Goal: Communication & Community: Share content

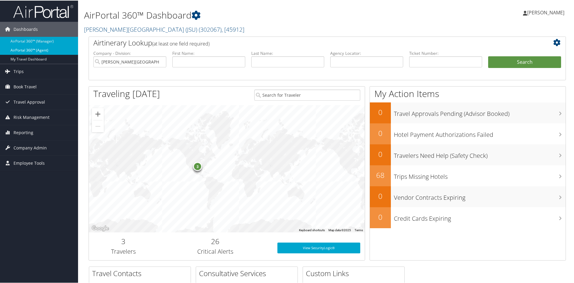
click at [33, 50] on link "AirPortal 360™ (Agent)" at bounding box center [39, 49] width 78 height 9
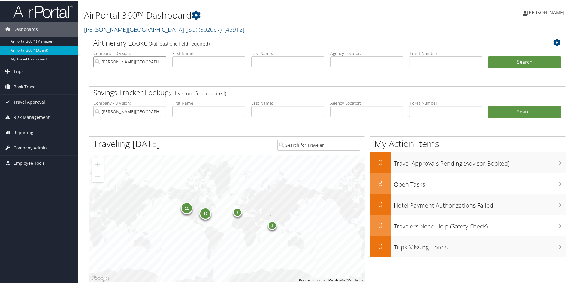
click at [161, 61] on input "Jackson State University (JSU)" at bounding box center [129, 61] width 73 height 11
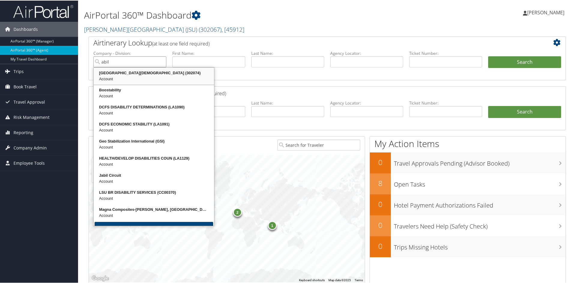
click at [153, 72] on div "Abilene Christian University (302074)" at bounding box center [153, 73] width 118 height 6
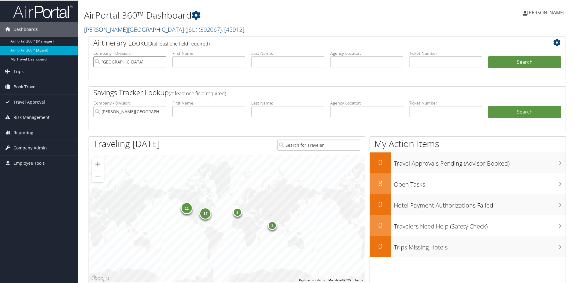
type input "Abilene Christian University"
click at [202, 59] on input "text" at bounding box center [208, 61] width 73 height 11
type input "kurt"
type input "fraser"
click at [499, 62] on button "Search" at bounding box center [524, 62] width 73 height 12
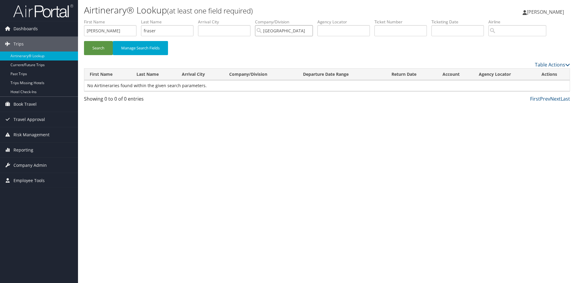
click at [311, 30] on input "Abilene Christian University" at bounding box center [284, 30] width 58 height 11
drag, startPoint x: 100, startPoint y: 31, endPoint x: 62, endPoint y: 35, distance: 38.6
click at [64, 34] on div "Dashboards AirPortal 360™ (Manager) AirPortal 360™ (Agent) My Travel Dashboard …" at bounding box center [288, 141] width 576 height 283
drag, startPoint x: 163, startPoint y: 31, endPoint x: 82, endPoint y: 38, distance: 81.0
click at [120, 19] on ul "First Name Last Name fraser Departure City Arrival City Company/Division Airpor…" at bounding box center [327, 19] width 486 height 0
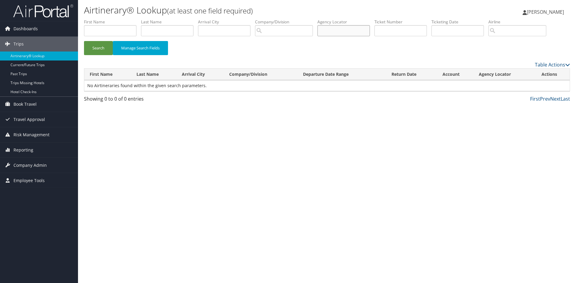
click at [346, 31] on input "text" at bounding box center [343, 30] width 52 height 11
type input "d5z2t3"
click at [94, 49] on button "Search" at bounding box center [98, 48] width 29 height 14
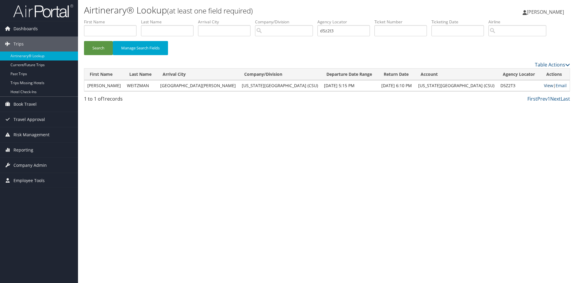
click at [544, 85] on link "View" at bounding box center [548, 86] width 9 height 6
click at [560, 84] on link "Email" at bounding box center [561, 86] width 11 height 6
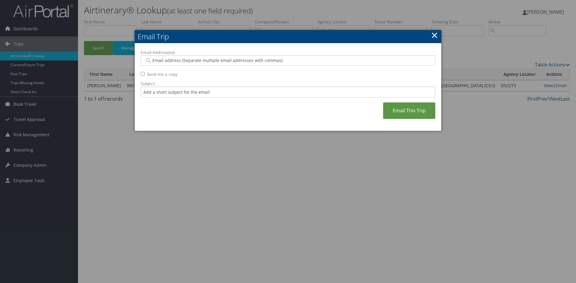
click at [202, 60] on input "Email Address(es):" at bounding box center [288, 61] width 286 height 6
type input "t"
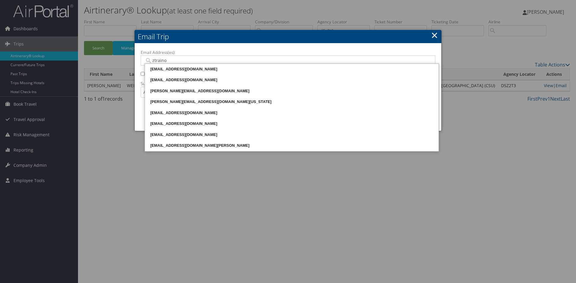
type input "ztrainor"
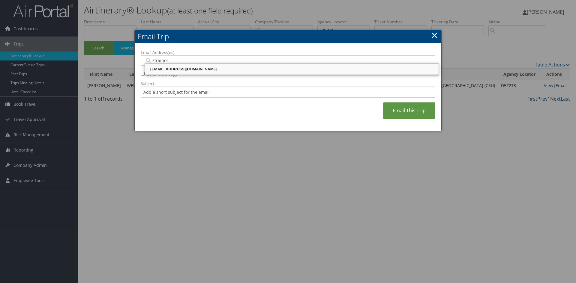
click at [192, 70] on div "ztrainor@csudh.edu" at bounding box center [292, 69] width 292 height 6
type input "ztrainor@csudh.edu"
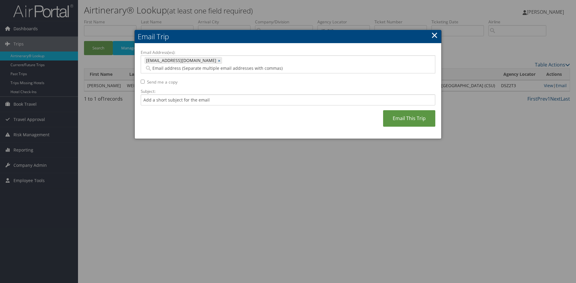
click at [143, 80] on input "Send me a copy" at bounding box center [143, 82] width 4 height 4
checkbox input "true"
click at [414, 110] on link "Email This Trip" at bounding box center [409, 118] width 52 height 16
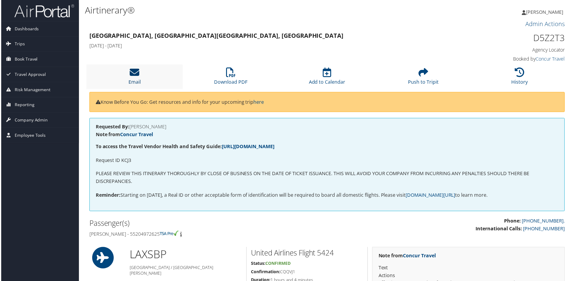
click at [132, 75] on icon at bounding box center [134, 73] width 10 height 10
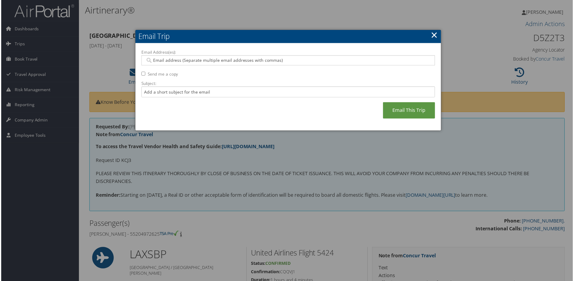
click at [193, 60] on input "Email Address(es):" at bounding box center [288, 61] width 286 height 6
type input "ztrainor@csudh.edu"
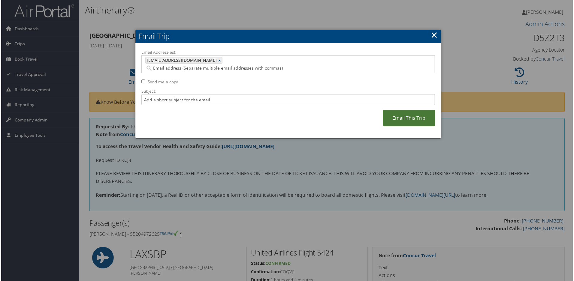
click at [416, 110] on link "Email This Trip" at bounding box center [409, 118] width 52 height 16
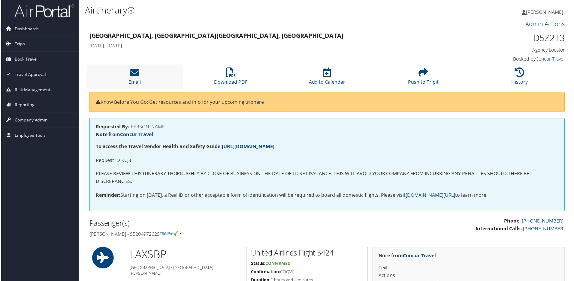
click at [139, 73] on li "Email" at bounding box center [133, 77] width 97 height 24
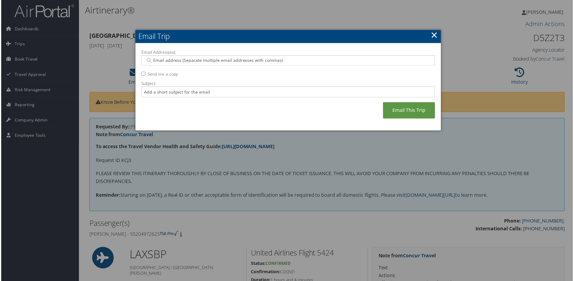
click at [175, 59] on input "Email Address(es):" at bounding box center [288, 61] width 286 height 6
type input "ztra"
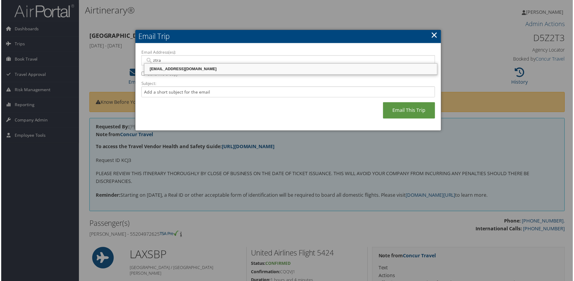
click at [199, 69] on div "ztrainor@csudh.edu" at bounding box center [291, 69] width 292 height 6
type input "ztrainor@csudh.edu"
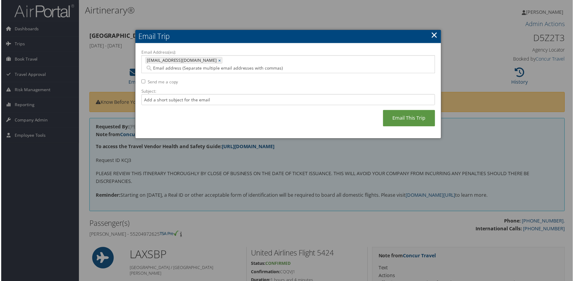
click at [141, 80] on input "Send me a copy" at bounding box center [143, 82] width 4 height 4
checkbox input "true"
click at [418, 110] on link "Email This Trip" at bounding box center [409, 118] width 52 height 16
